Goal: Task Accomplishment & Management: Manage account settings

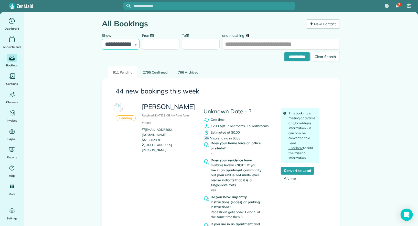
click at [128, 45] on select "**********" at bounding box center [121, 44] width 38 height 11
click at [287, 55] on input "**********" at bounding box center [296, 56] width 25 height 9
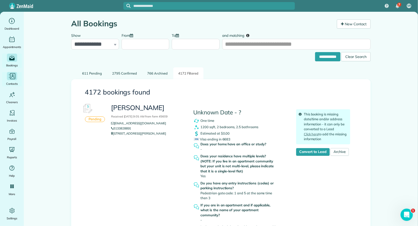
click at [13, 78] on icon "Main" at bounding box center [12, 76] width 8 height 8
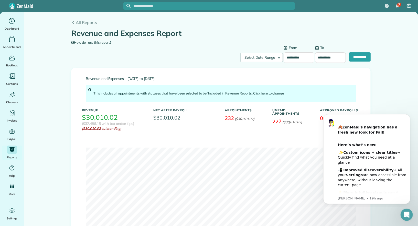
scroll to position [33, 0]
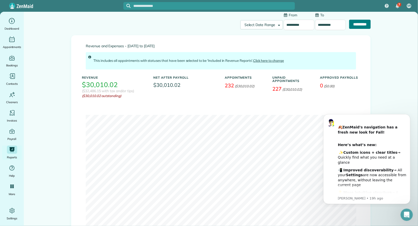
click at [360, 24] on input "**********" at bounding box center [359, 24] width 21 height 9
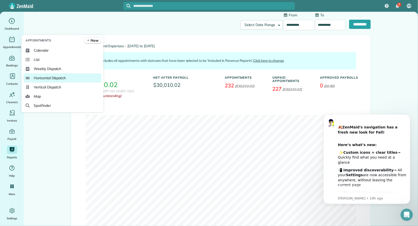
click at [56, 78] on span "Horizontal Dispatch" at bounding box center [50, 77] width 32 height 5
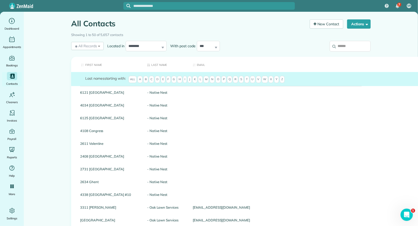
click at [354, 45] on input "search" at bounding box center [350, 46] width 41 height 11
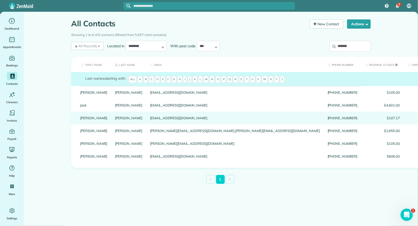
type input "*******"
click at [92, 120] on link "Michael" at bounding box center [93, 118] width 27 height 4
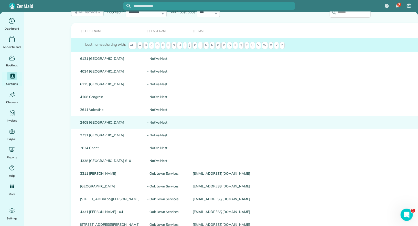
scroll to position [35, 0]
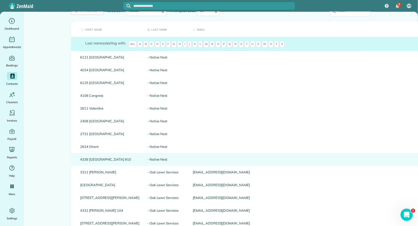
click at [103, 159] on link "4338 Hartford #10" at bounding box center [109, 160] width 59 height 4
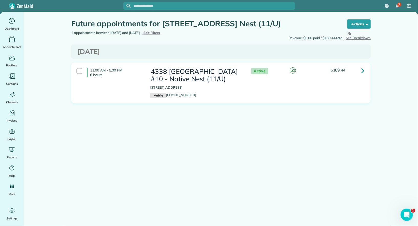
click at [363, 72] on icon at bounding box center [362, 70] width 3 height 9
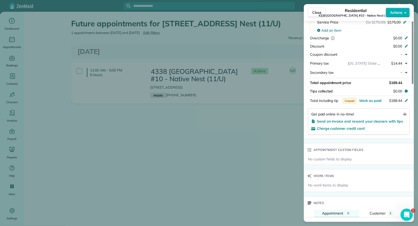
scroll to position [413, 0]
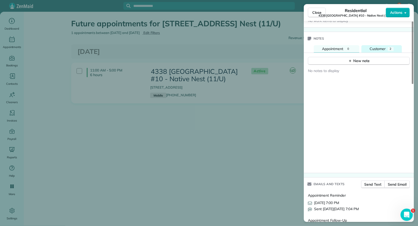
click at [381, 46] on div "Customer" at bounding box center [378, 49] width 16 height 6
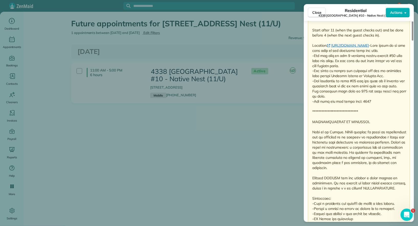
scroll to position [578, 0]
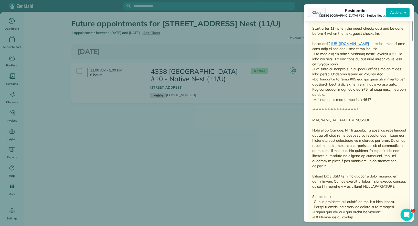
click at [318, 14] on span "Close" at bounding box center [316, 12] width 9 height 5
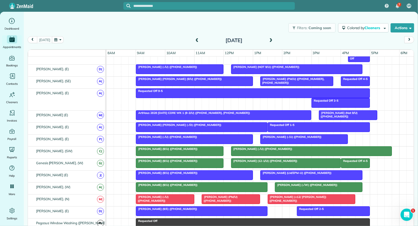
click at [286, 195] on div at bounding box center [311, 199] width 87 height 9
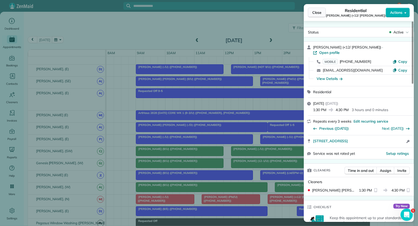
click at [315, 15] on span "Close" at bounding box center [316, 12] width 9 height 5
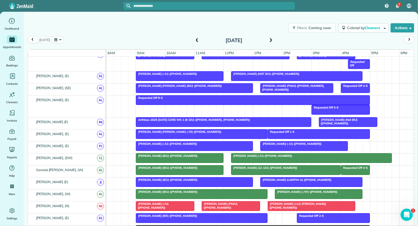
scroll to position [269, 0]
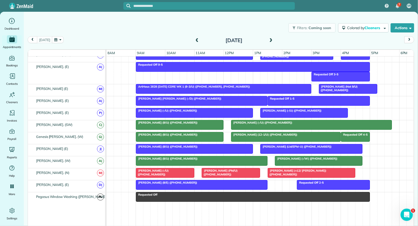
click at [281, 170] on div at bounding box center [311, 173] width 87 height 9
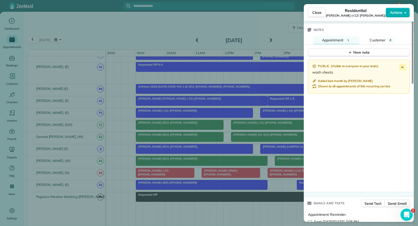
scroll to position [429, 0]
click at [320, 13] on span "Close" at bounding box center [316, 12] width 9 height 5
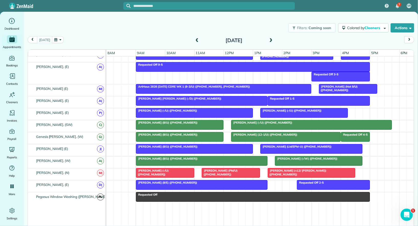
click at [308, 171] on div at bounding box center [311, 173] width 87 height 9
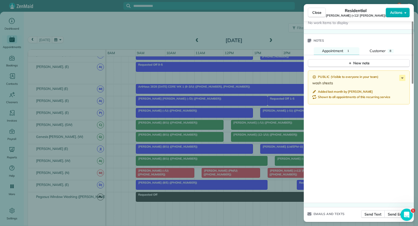
scroll to position [416, 0]
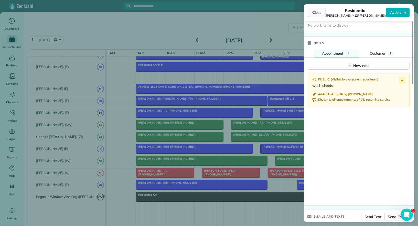
click at [320, 14] on span "Close" at bounding box center [316, 12] width 9 height 5
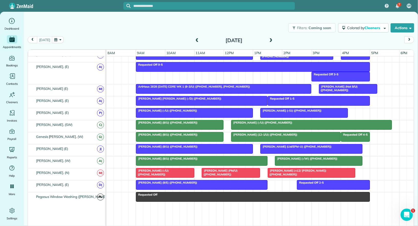
click at [195, 40] on span at bounding box center [197, 40] width 6 height 5
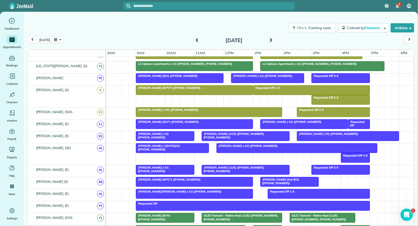
scroll to position [249, 0]
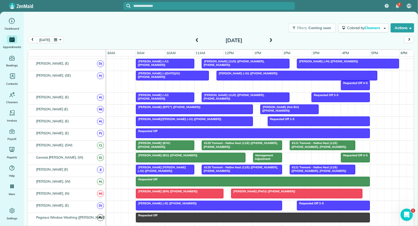
click at [269, 42] on span at bounding box center [271, 40] width 6 height 5
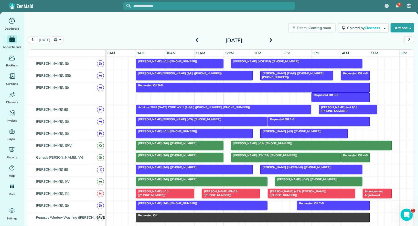
scroll to position [288, 0]
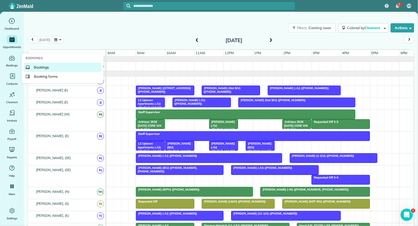
click at [35, 66] on span "Bookings" at bounding box center [41, 67] width 15 height 5
